Goal: Browse casually: Explore the website without a specific task or goal

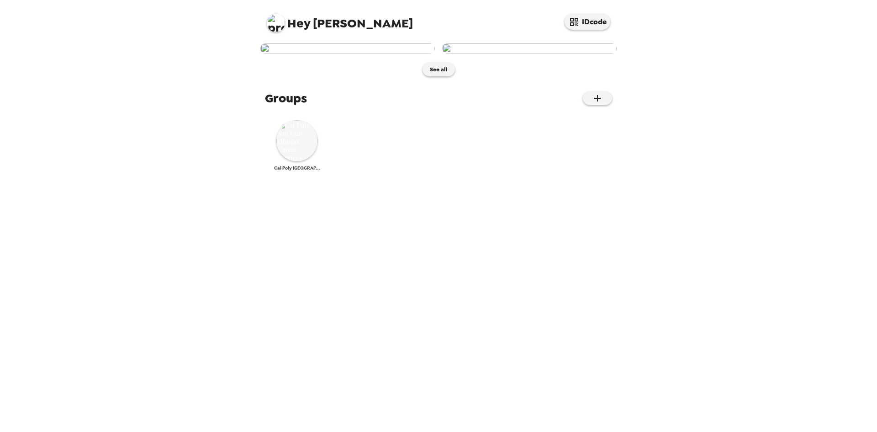
click at [300, 161] on img at bounding box center [296, 140] width 41 height 41
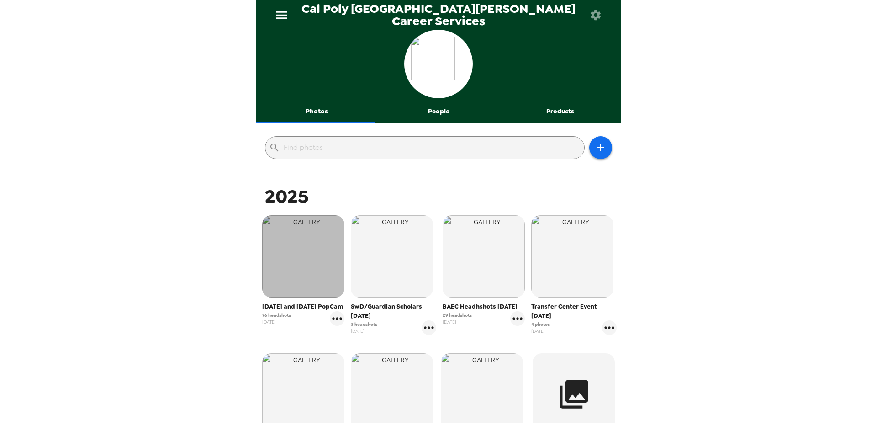
click at [307, 265] on img "button" at bounding box center [303, 256] width 82 height 82
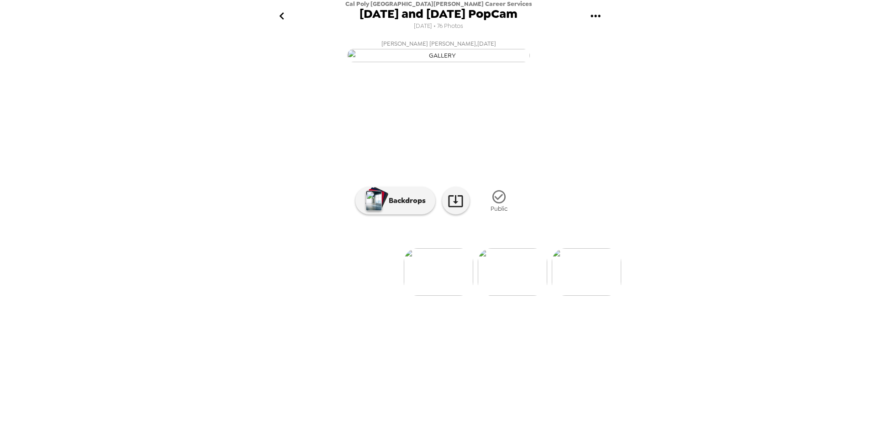
click at [452, 296] on img at bounding box center [438, 272] width 69 height 48
click at [504, 296] on img at bounding box center [512, 272] width 69 height 48
click at [498, 296] on img at bounding box center [512, 272] width 69 height 48
click at [501, 296] on img at bounding box center [512, 272] width 69 height 48
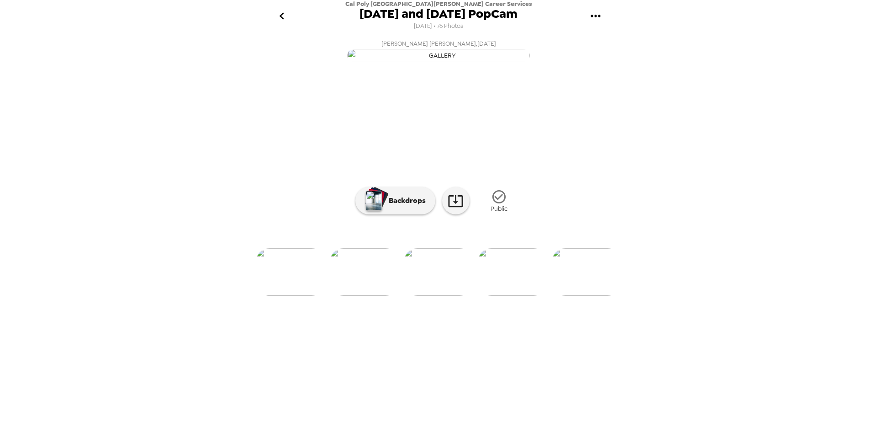
click at [502, 296] on img at bounding box center [512, 272] width 69 height 48
click at [520, 296] on img at bounding box center [512, 272] width 69 height 48
click at [520, 371] on div "[PERSON_NAME] [PERSON_NAME] , [DATE] [PERSON_NAME] [PERSON_NAME] , [DATE] [PERS…" at bounding box center [438, 232] width 365 height 393
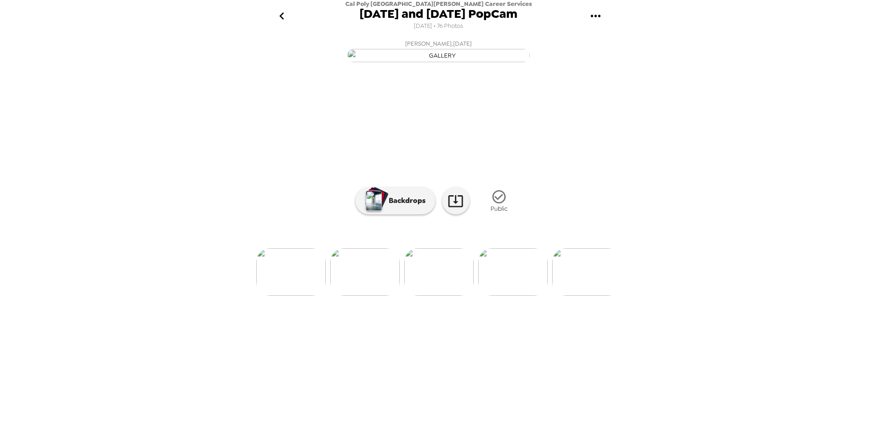
click at [558, 296] on img at bounding box center [586, 272] width 69 height 48
click at [506, 296] on img at bounding box center [512, 272] width 69 height 48
click at [531, 296] on img at bounding box center [512, 272] width 69 height 48
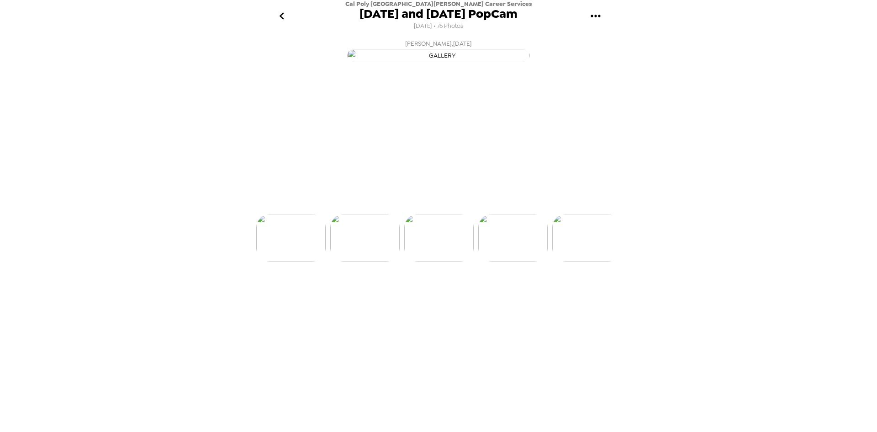
scroll to position [0, 740]
click at [529, 296] on img at bounding box center [512, 272] width 69 height 48
click at [526, 296] on img at bounding box center [512, 272] width 69 height 48
click at [546, 296] on img at bounding box center [512, 272] width 69 height 48
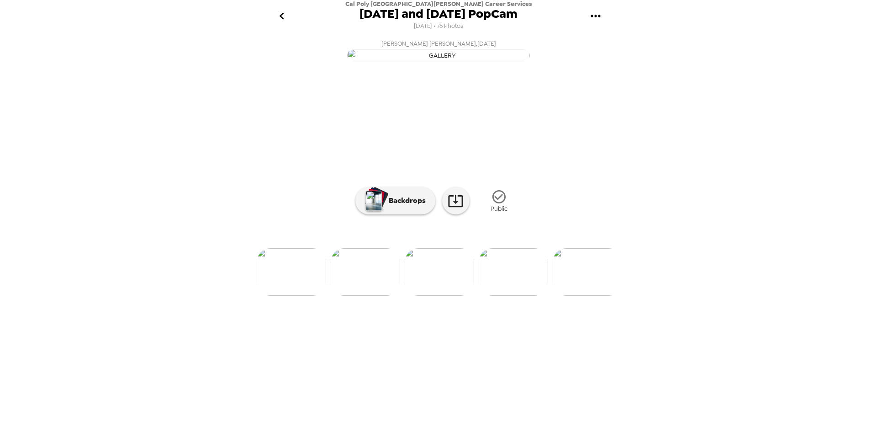
click at [546, 296] on img at bounding box center [513, 272] width 69 height 48
click at [575, 296] on img at bounding box center [587, 272] width 69 height 48
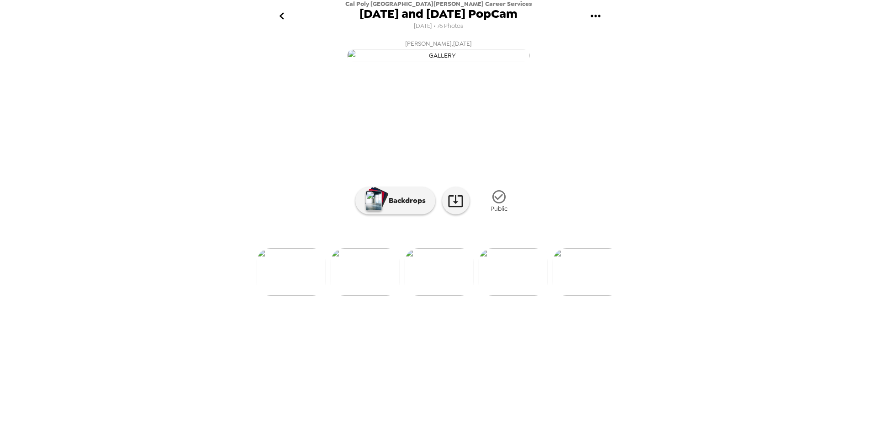
click at [575, 296] on img at bounding box center [587, 272] width 69 height 48
click at [575, 261] on img at bounding box center [587, 238] width 69 height 48
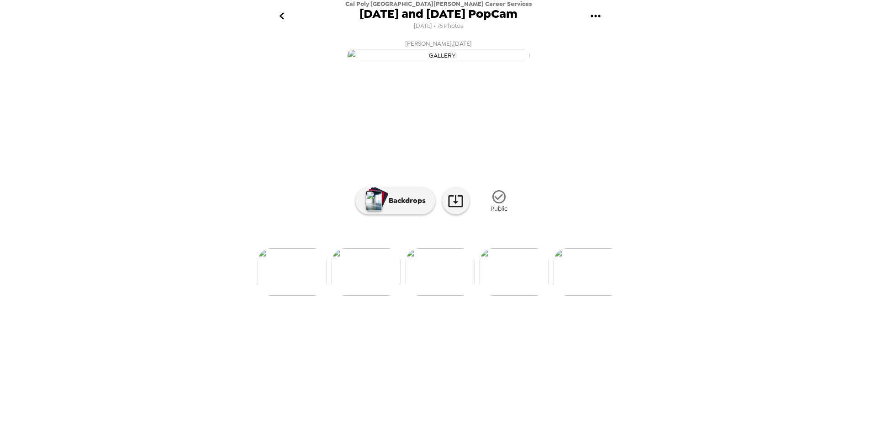
click at [575, 296] on img at bounding box center [588, 272] width 69 height 48
click at [575, 261] on img at bounding box center [588, 238] width 69 height 48
click at [575, 296] on img at bounding box center [588, 272] width 69 height 48
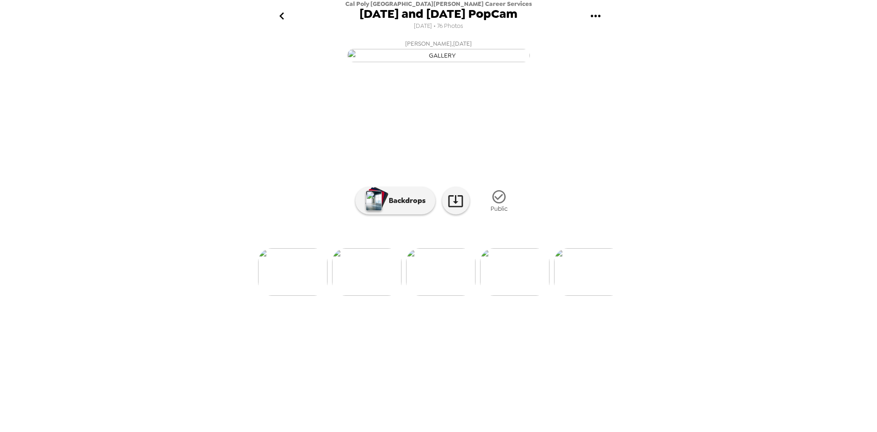
click at [575, 296] on img at bounding box center [588, 272] width 69 height 48
click at [575, 261] on img at bounding box center [588, 238] width 69 height 48
click at [575, 296] on img at bounding box center [588, 272] width 69 height 48
click at [575, 296] on img at bounding box center [589, 272] width 69 height 48
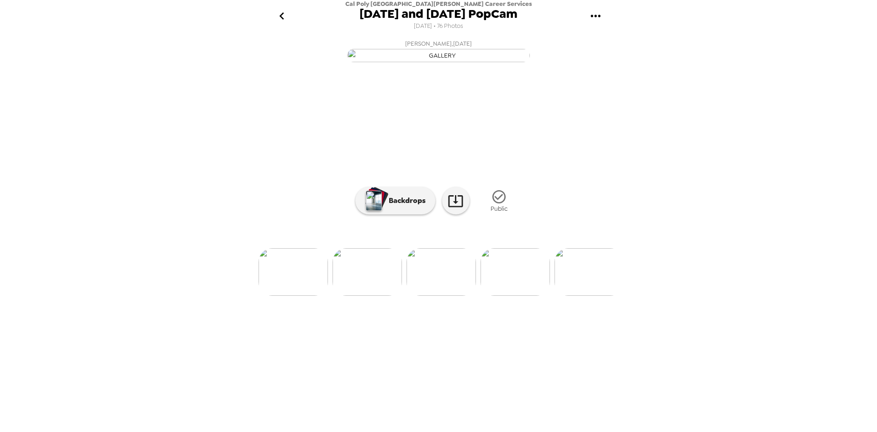
click at [575, 296] on img at bounding box center [589, 272] width 69 height 48
click at [575, 261] on img at bounding box center [589, 238] width 69 height 48
click at [575, 296] on img at bounding box center [589, 272] width 69 height 48
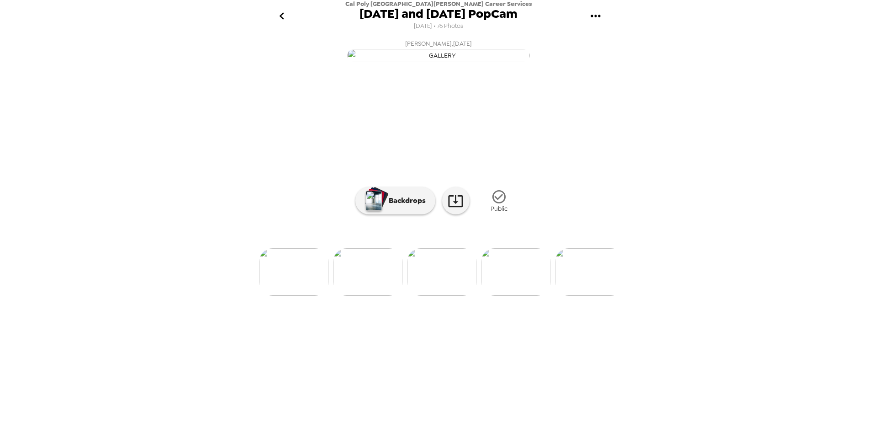
click at [575, 296] on img at bounding box center [589, 272] width 69 height 48
click at [581, 296] on img at bounding box center [590, 272] width 69 height 48
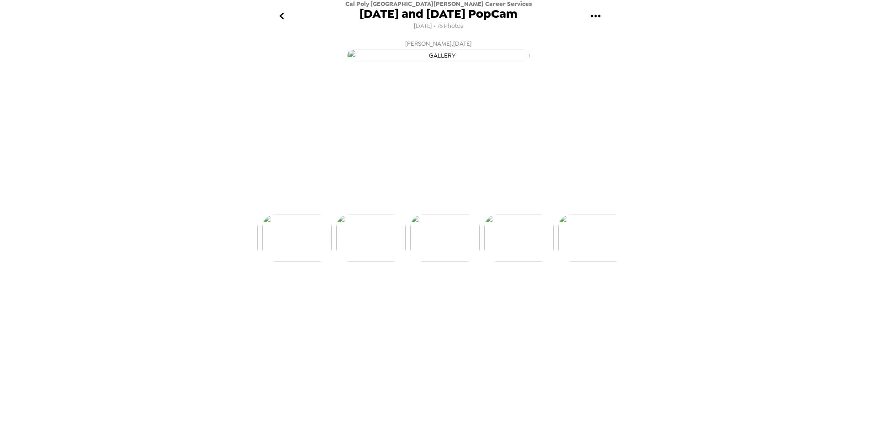
scroll to position [0, 4733]
click at [581, 296] on img at bounding box center [590, 272] width 69 height 48
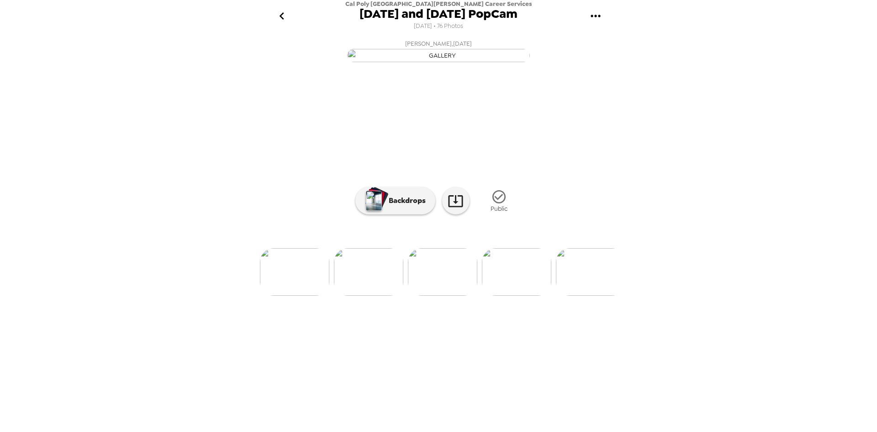
click at [581, 296] on img at bounding box center [590, 272] width 69 height 48
click at [521, 296] on img at bounding box center [516, 272] width 69 height 48
